Goal: Task Accomplishment & Management: Complete application form

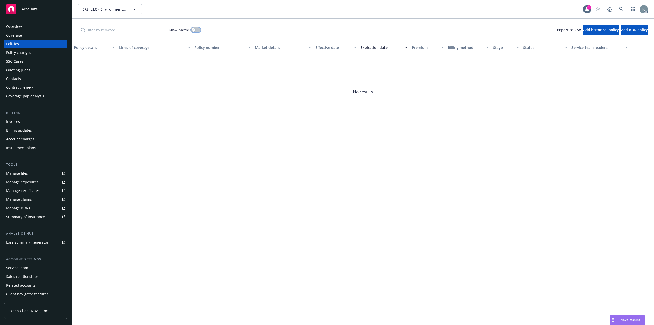
click at [197, 28] on button "button" at bounding box center [196, 29] width 10 height 5
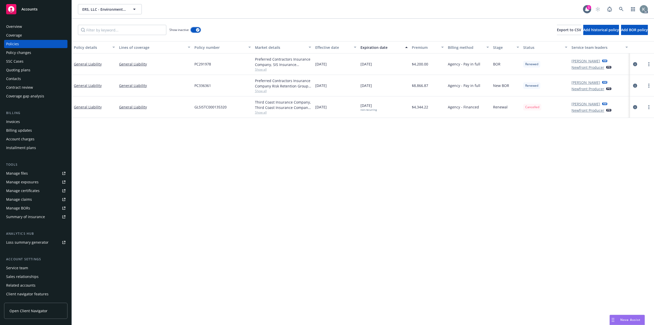
click at [197, 29] on icon "button" at bounding box center [198, 30] width 2 height 2
click at [197, 28] on button "button" at bounding box center [196, 29] width 10 height 5
click at [633, 105] on icon "circleInformation" at bounding box center [635, 107] width 4 height 4
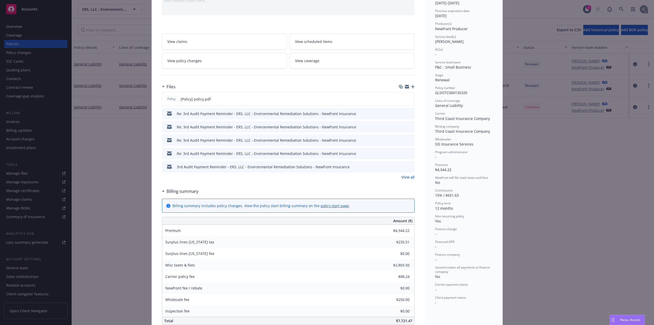
scroll to position [77, 0]
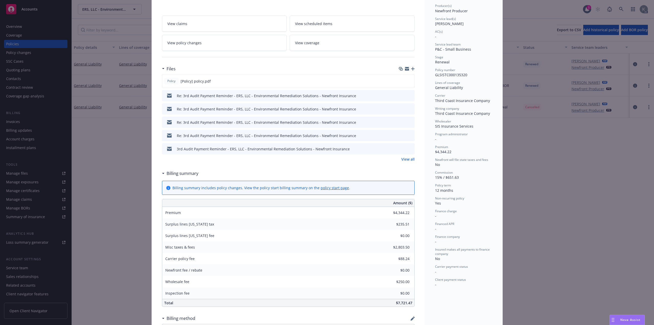
click at [411, 156] on link "View all" at bounding box center [407, 158] width 13 height 5
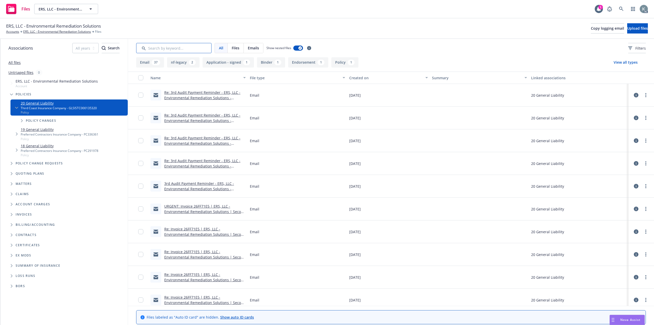
click at [193, 45] on input "Search by keyword..." at bounding box center [173, 48] width 75 height 10
click at [16, 60] on link "All files" at bounding box center [14, 62] width 12 height 5
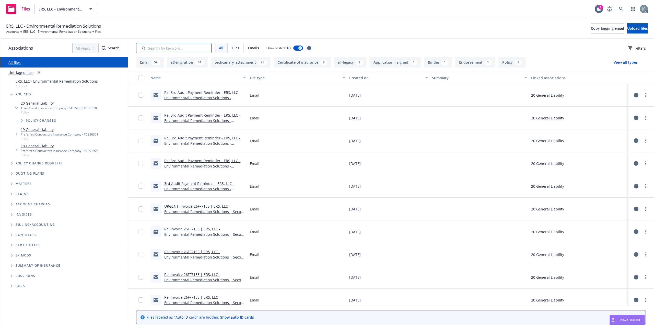
click at [160, 50] on input "Search by keyword..." at bounding box center [173, 48] width 75 height 10
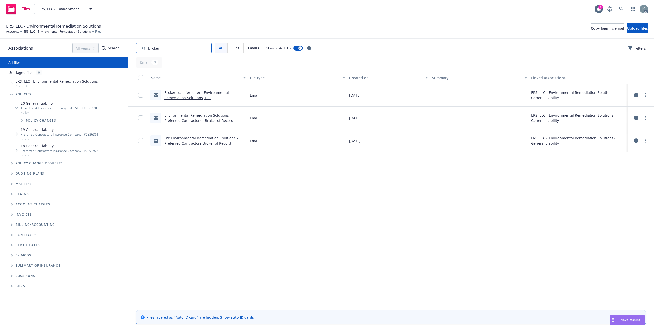
type input "broker"
click at [635, 138] on icon at bounding box center [636, 140] width 5 height 5
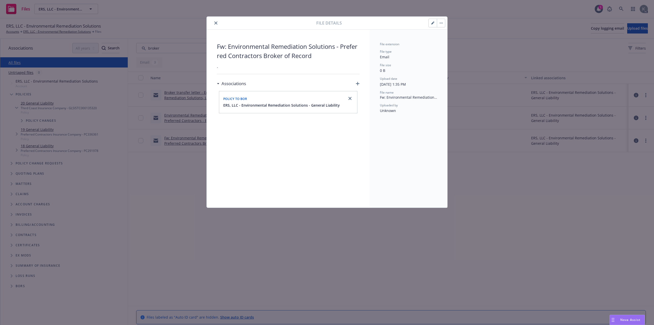
click at [216, 22] on icon "close" at bounding box center [215, 22] width 3 height 3
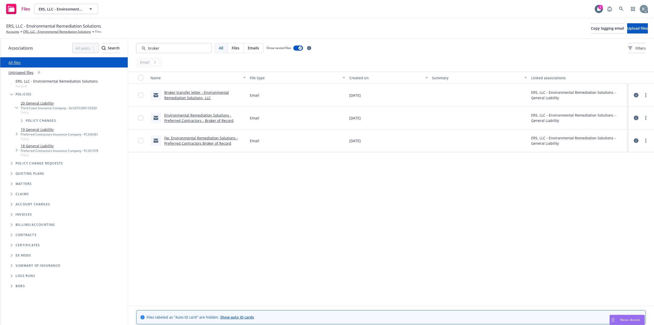
click at [201, 135] on link "Fw: Environmental Remediation Solutions - Preferred Contractors Broker of Record" at bounding box center [201, 140] width 74 height 10
click at [636, 138] on icon at bounding box center [636, 140] width 5 height 5
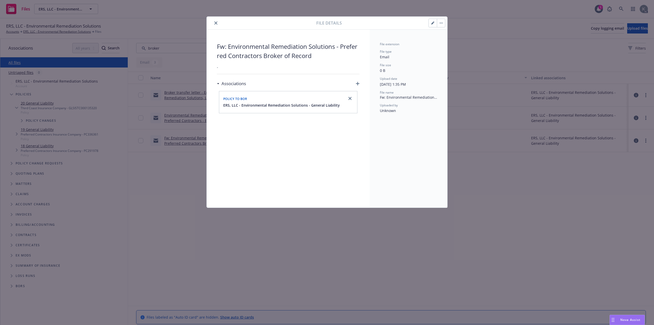
click at [217, 23] on icon "close" at bounding box center [215, 22] width 3 height 3
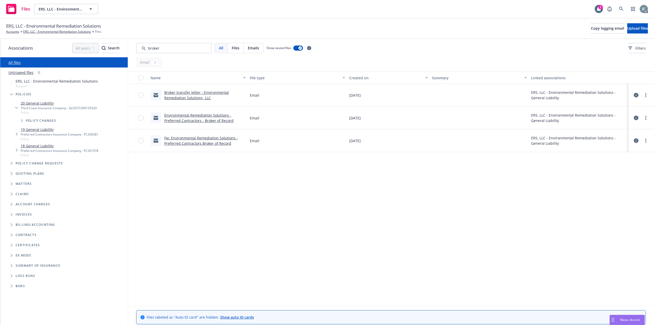
click at [176, 135] on link "Fw: Environmental Remediation Solutions - Preferred Contractors Broker of Record" at bounding box center [201, 140] width 74 height 10
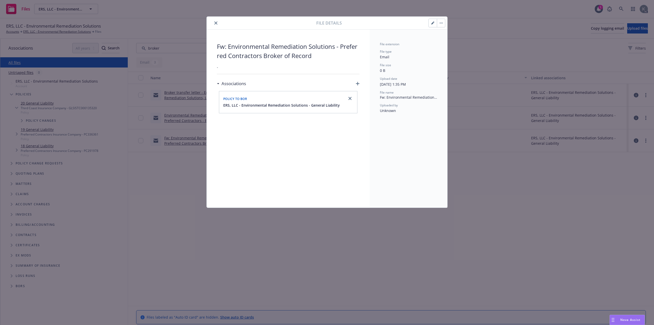
click at [217, 23] on button "close" at bounding box center [216, 23] width 6 height 6
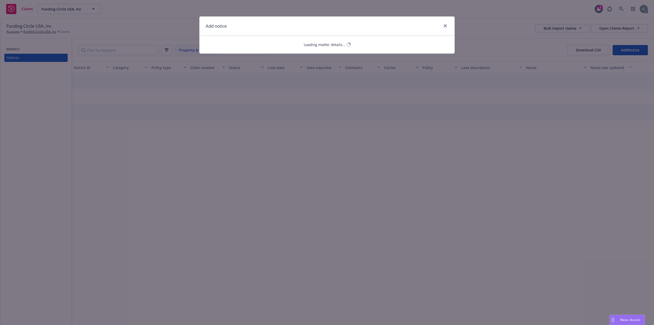
select select "ERROR_AND_OMISSIONS_OR_MEDICAL_MALPRACTICE"
select select "open"
select select "CLAIM"
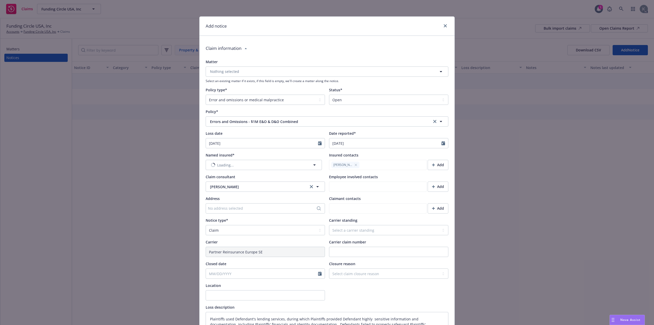
type textarea "x"
type textarea "Plaintiffs used Defendant's lending services, during which Plaintiffs provided …"
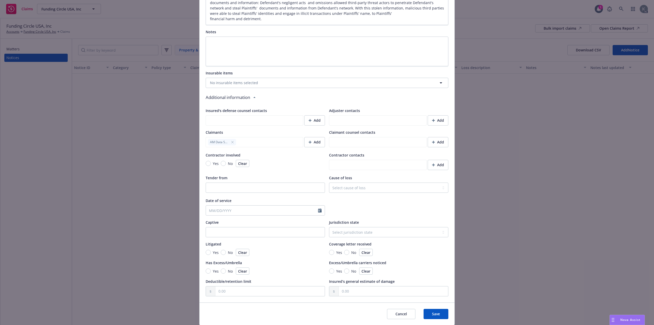
scroll to position [327, 0]
click at [441, 308] on button "Save" at bounding box center [436, 313] width 25 height 10
type textarea "x"
type textarea "Plaintiffs used Defendant's lending services, during which Plaintiffs provided …"
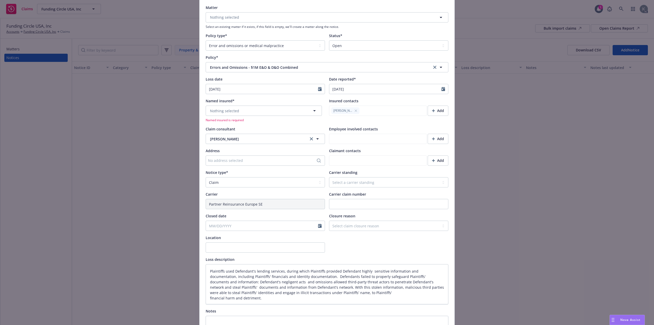
scroll to position [27, 0]
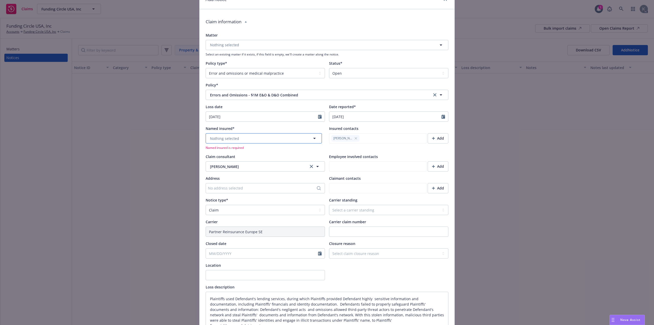
click at [244, 133] on button "Nothing selected" at bounding box center [264, 138] width 116 height 10
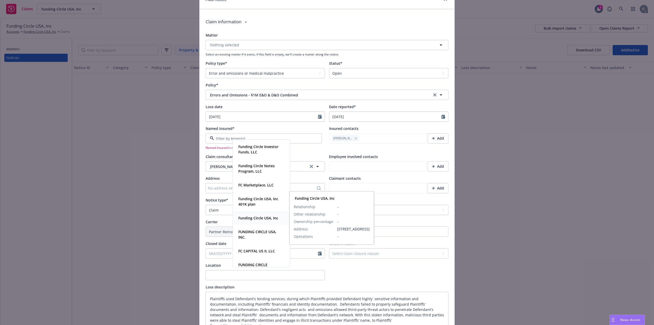
click at [255, 217] on strong "Funding Circle USA, Inc" at bounding box center [258, 217] width 40 height 5
type textarea "x"
type textarea "Plaintiffs used Defendant's lending services, during which Plaintiffs provided …"
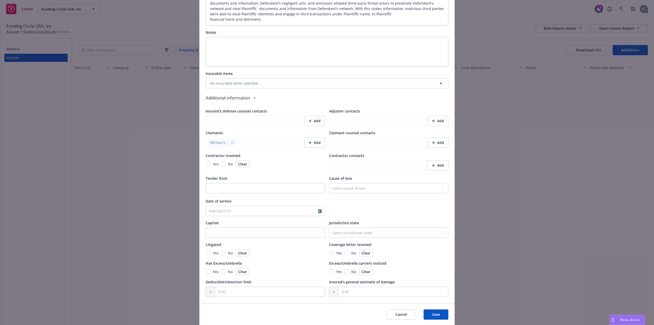
scroll to position [327, 0]
click at [441, 308] on button "Save" at bounding box center [436, 313] width 25 height 10
type textarea "x"
type textarea "Plaintiffs used Defendant's lending services, during which Plaintiffs provided …"
type textarea "x"
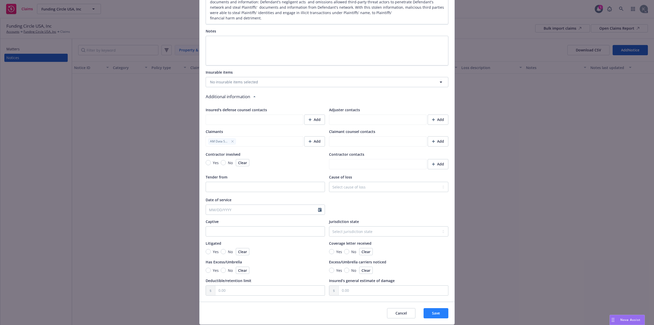
type textarea "Plaintiffs used Defendant's lending services, during which Plaintiffs provided …"
type textarea "x"
type textarea "Plaintiffs used Defendant's lending services, during which Plaintiffs provided …"
type textarea "x"
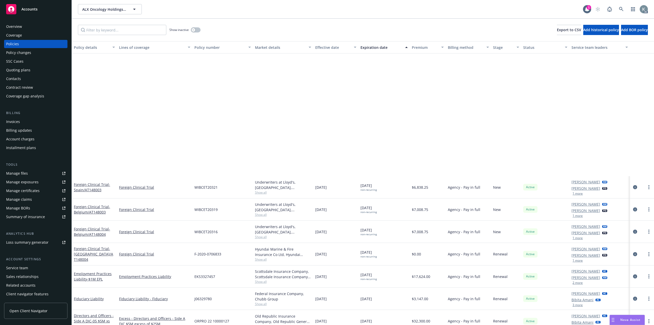
scroll to position [153, 0]
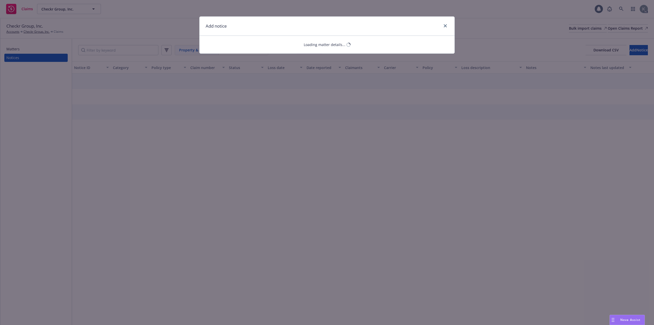
select select "ERROR_AND_OMISSIONS_OR_MEDICAL_MALPRACTICE"
select select "open"
select select "CLAIM"
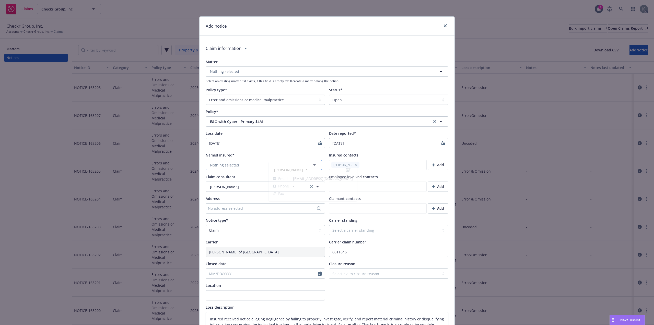
click at [302, 160] on button "Nothing selected" at bounding box center [264, 165] width 116 height 10
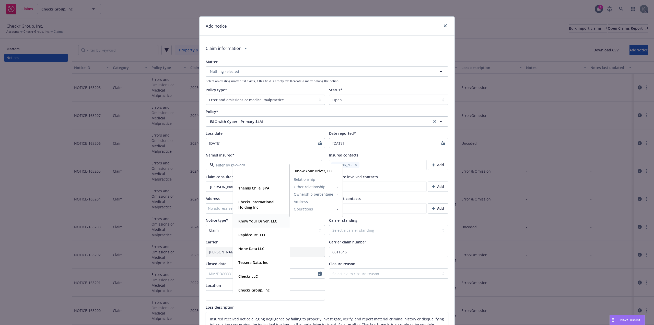
scroll to position [81, 0]
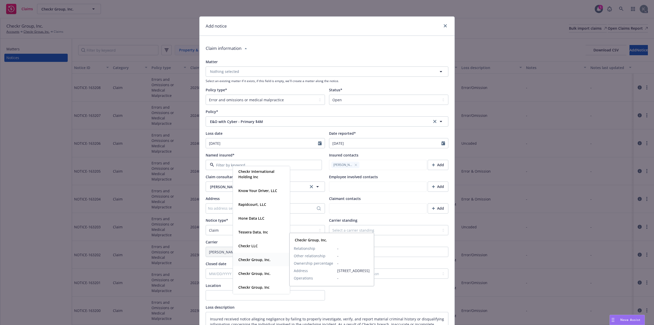
click at [258, 259] on strong "Checkr Group, Inc." at bounding box center [254, 259] width 32 height 5
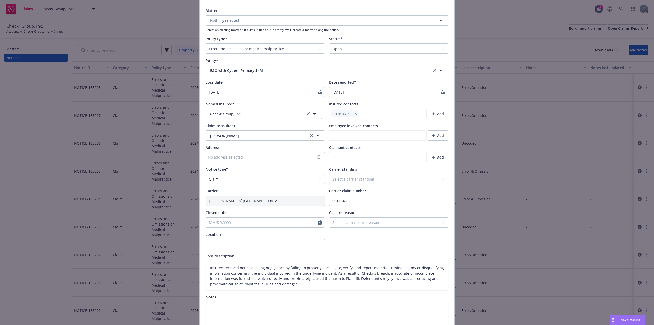
scroll to position [0, 0]
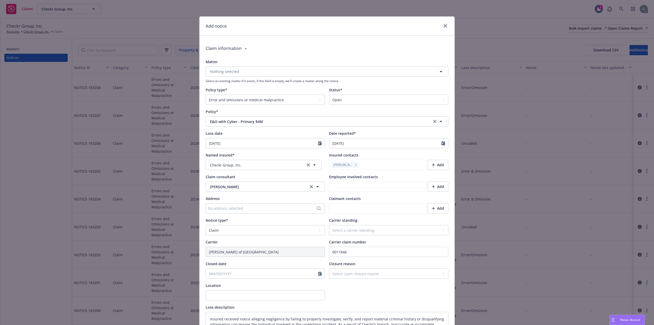
type textarea "x"
click at [446, 25] on link "close" at bounding box center [445, 26] width 6 height 6
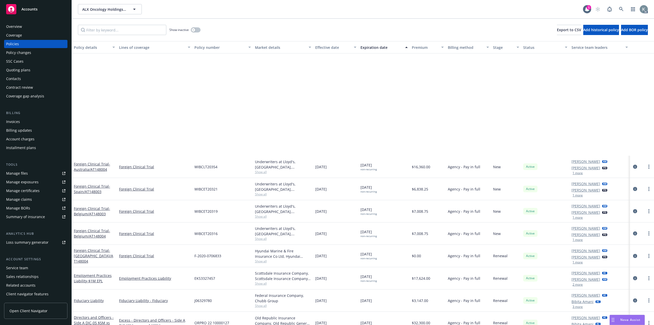
click at [24, 298] on div "Client access" at bounding box center [17, 302] width 22 height 8
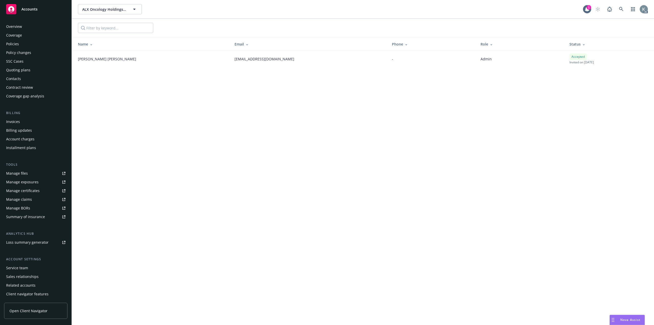
click at [33, 311] on span "Open Client Navigator" at bounding box center [28, 310] width 38 height 5
click at [17, 43] on div "Policies" at bounding box center [12, 44] width 13 height 8
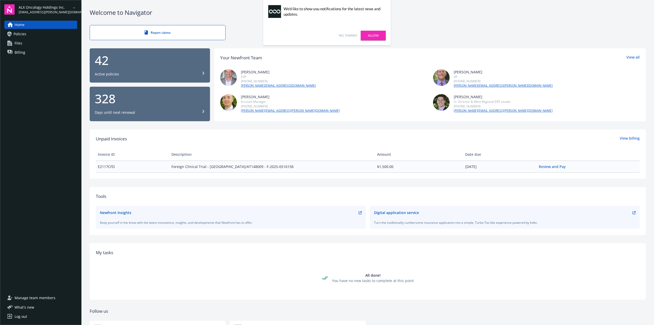
click at [351, 36] on link "No, thanks" at bounding box center [348, 35] width 18 height 5
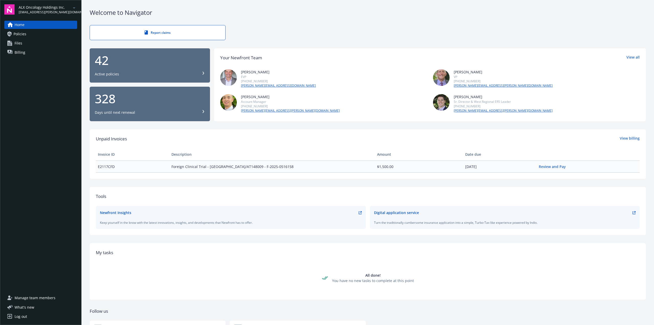
scroll to position [16, 0]
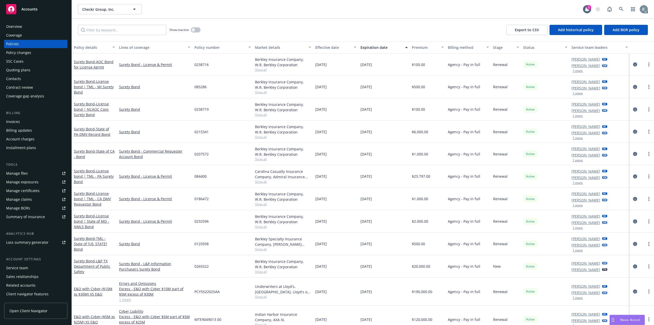
click at [18, 27] on div "Overview" at bounding box center [14, 26] width 16 height 8
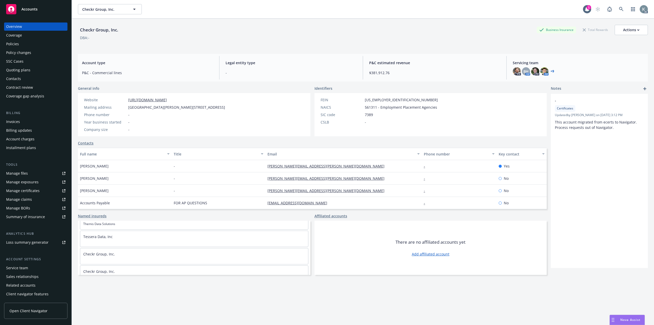
scroll to position [153, 0]
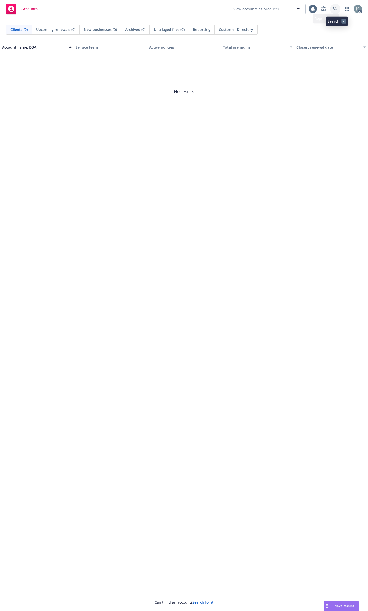
click at [337, 7] on icon at bounding box center [335, 9] width 5 height 5
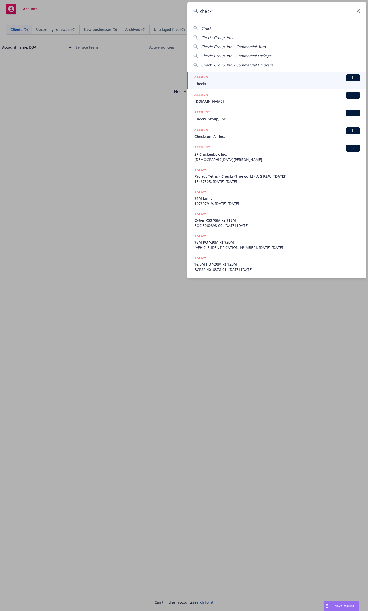
type input "checkr"
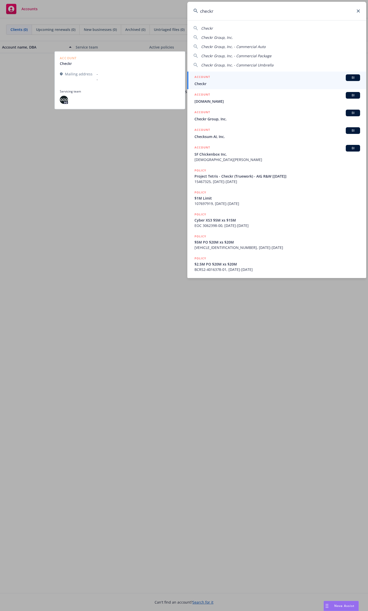
click at [237, 84] on span "Checkr" at bounding box center [277, 83] width 166 height 5
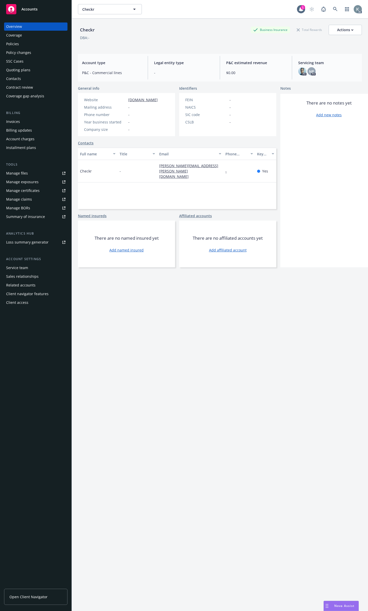
click at [27, 195] on div "Manage claims" at bounding box center [19, 199] width 26 height 8
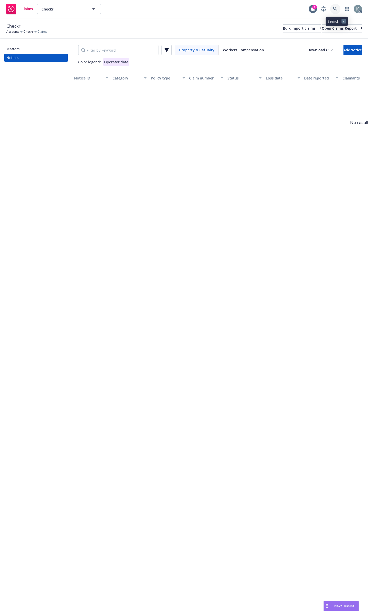
click at [336, 9] on icon at bounding box center [335, 9] width 5 height 5
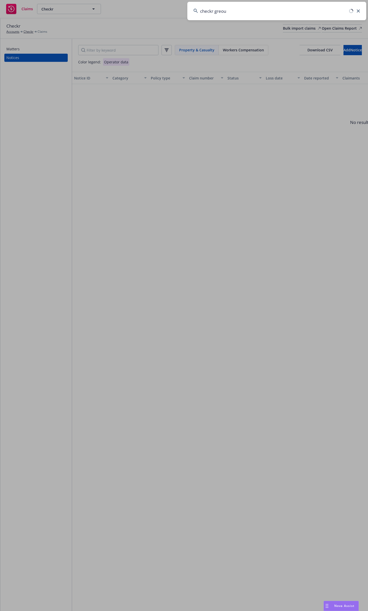
type input "checkr greoup"
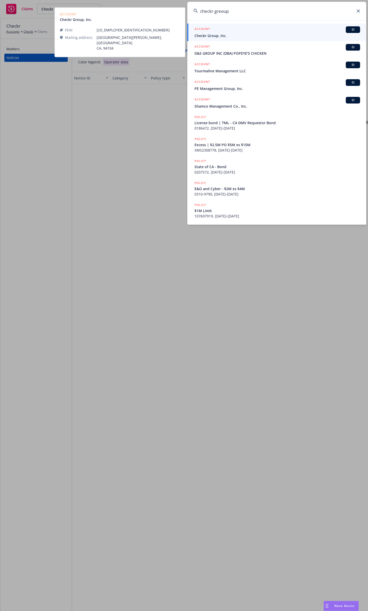
click at [299, 33] on span "Checkr Group, Inc." at bounding box center [277, 35] width 166 height 5
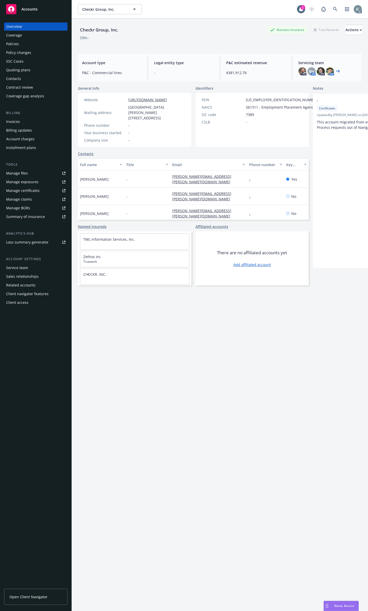
click at [30, 195] on div "Manage claims" at bounding box center [19, 199] width 26 height 8
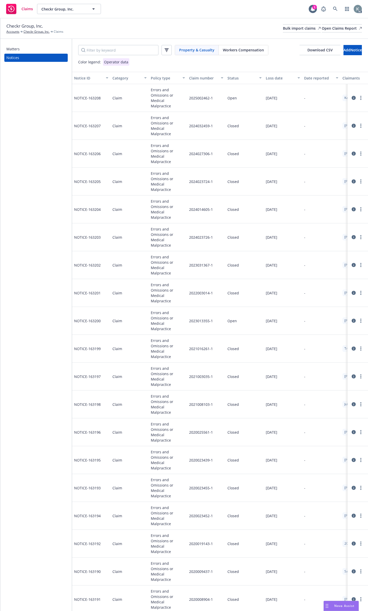
click at [351, 179] on icon at bounding box center [353, 181] width 4 height 4
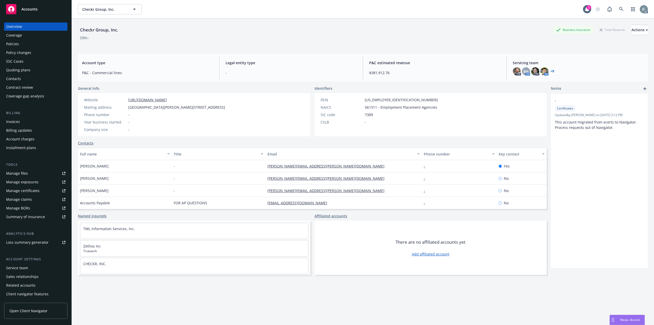
scroll to position [153, 0]
click at [619, 7] on icon at bounding box center [621, 9] width 4 height 4
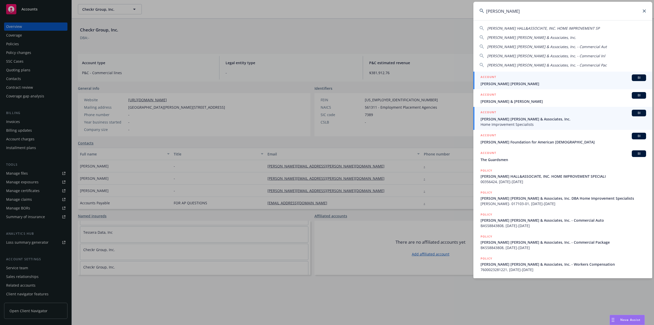
type input "[PERSON_NAME]"
click at [565, 121] on span "[PERSON_NAME] [PERSON_NAME] & Associates, Inc." at bounding box center [564, 118] width 166 height 5
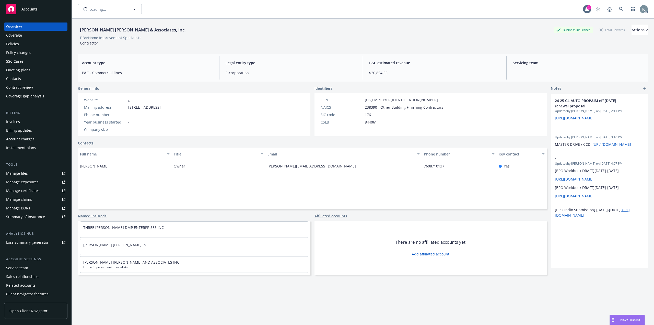
scroll to position [71, 0]
click at [38, 45] on div "Policies" at bounding box center [35, 44] width 59 height 8
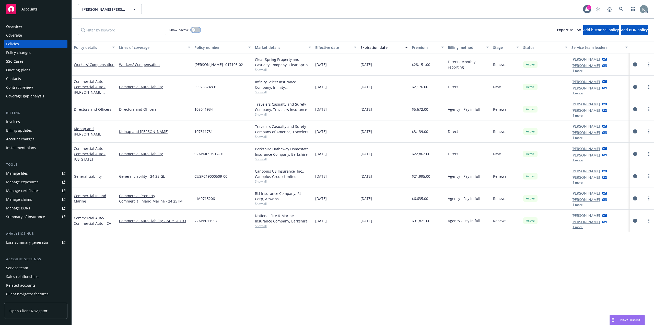
click at [197, 29] on button "button" at bounding box center [196, 29] width 10 height 5
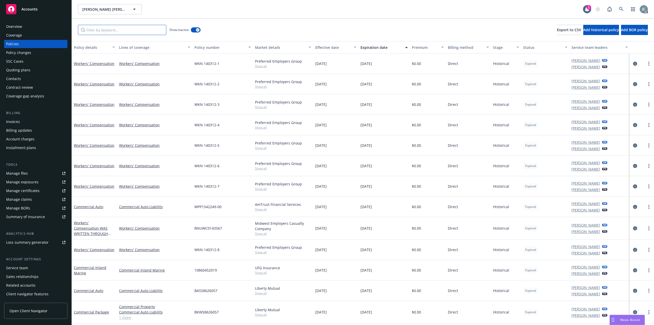
click at [122, 31] on input "Filter by keyword..." at bounding box center [122, 30] width 88 height 10
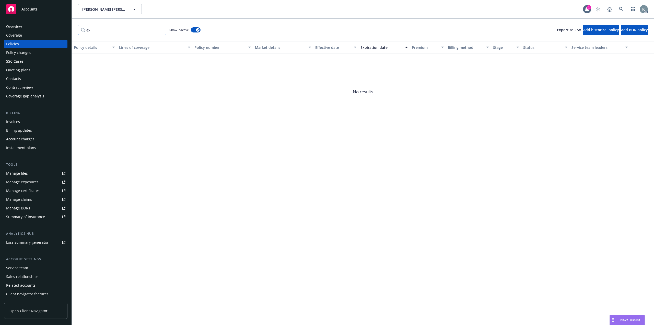
type input "e"
type input "u"
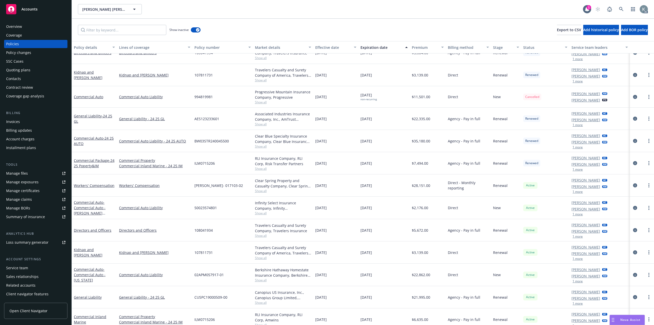
scroll to position [928, 0]
